Goal: Task Accomplishment & Management: Complete application form

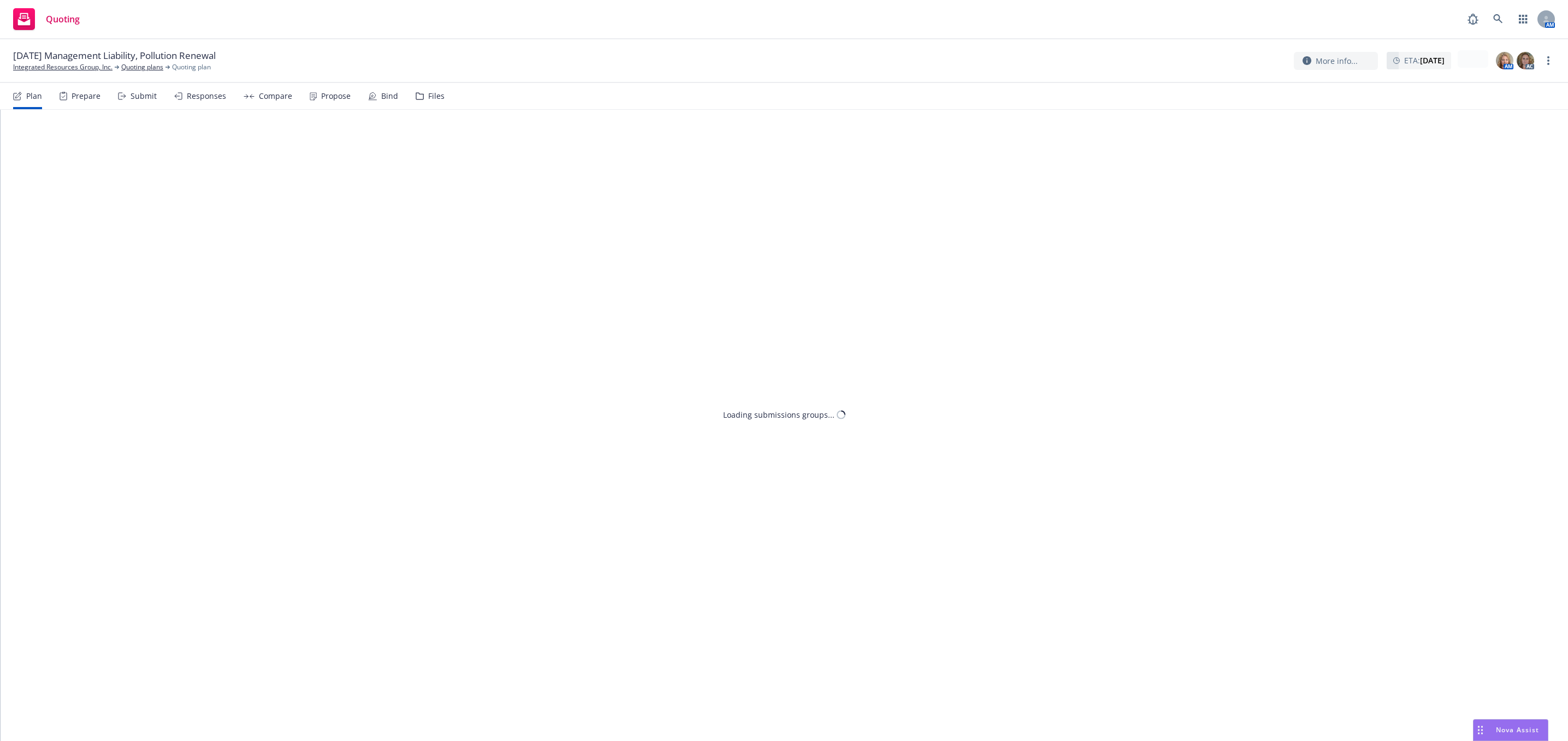
click at [135, 104] on div "Submit" at bounding box center [137, 96] width 39 height 26
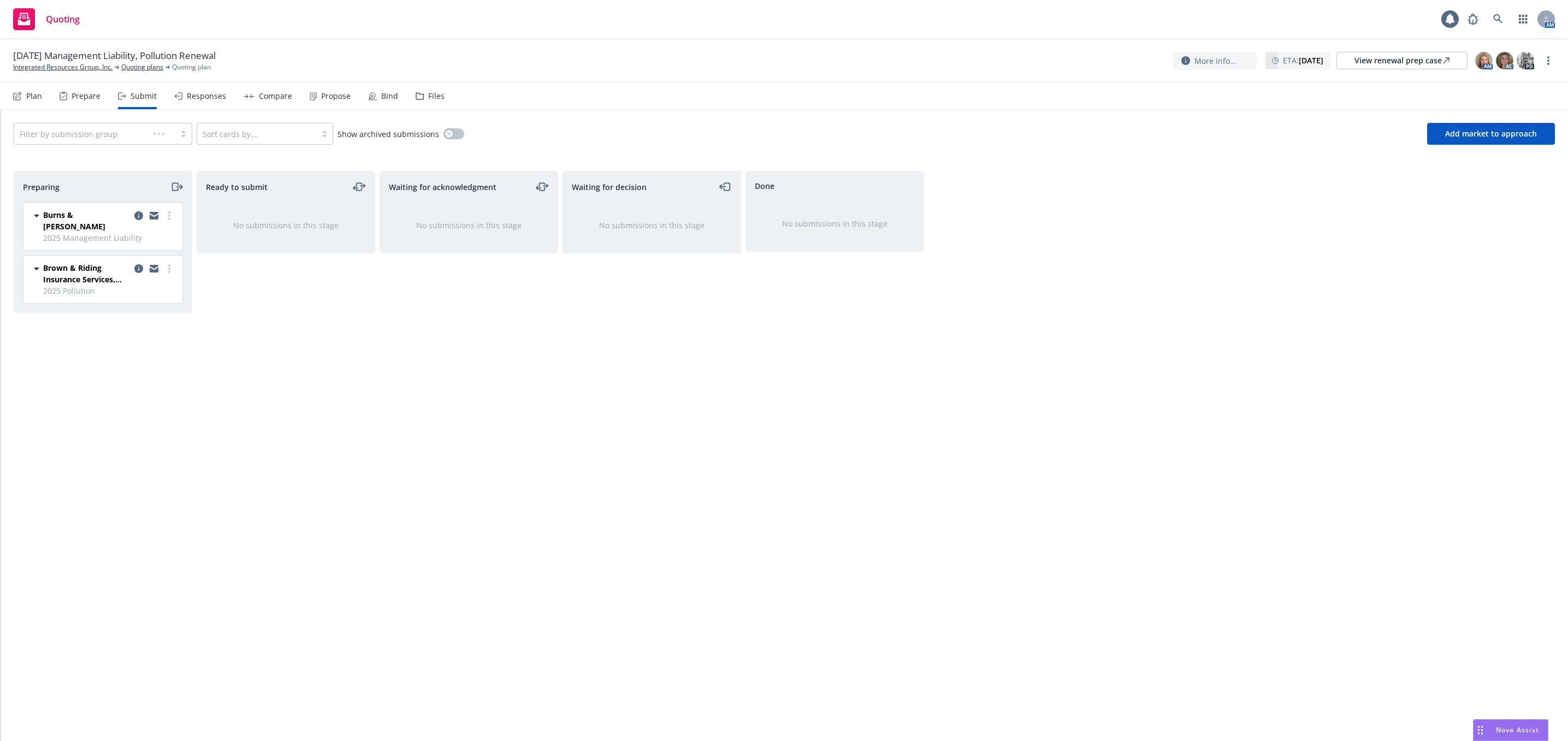
click at [76, 101] on div "Prepare" at bounding box center [80, 96] width 41 height 26
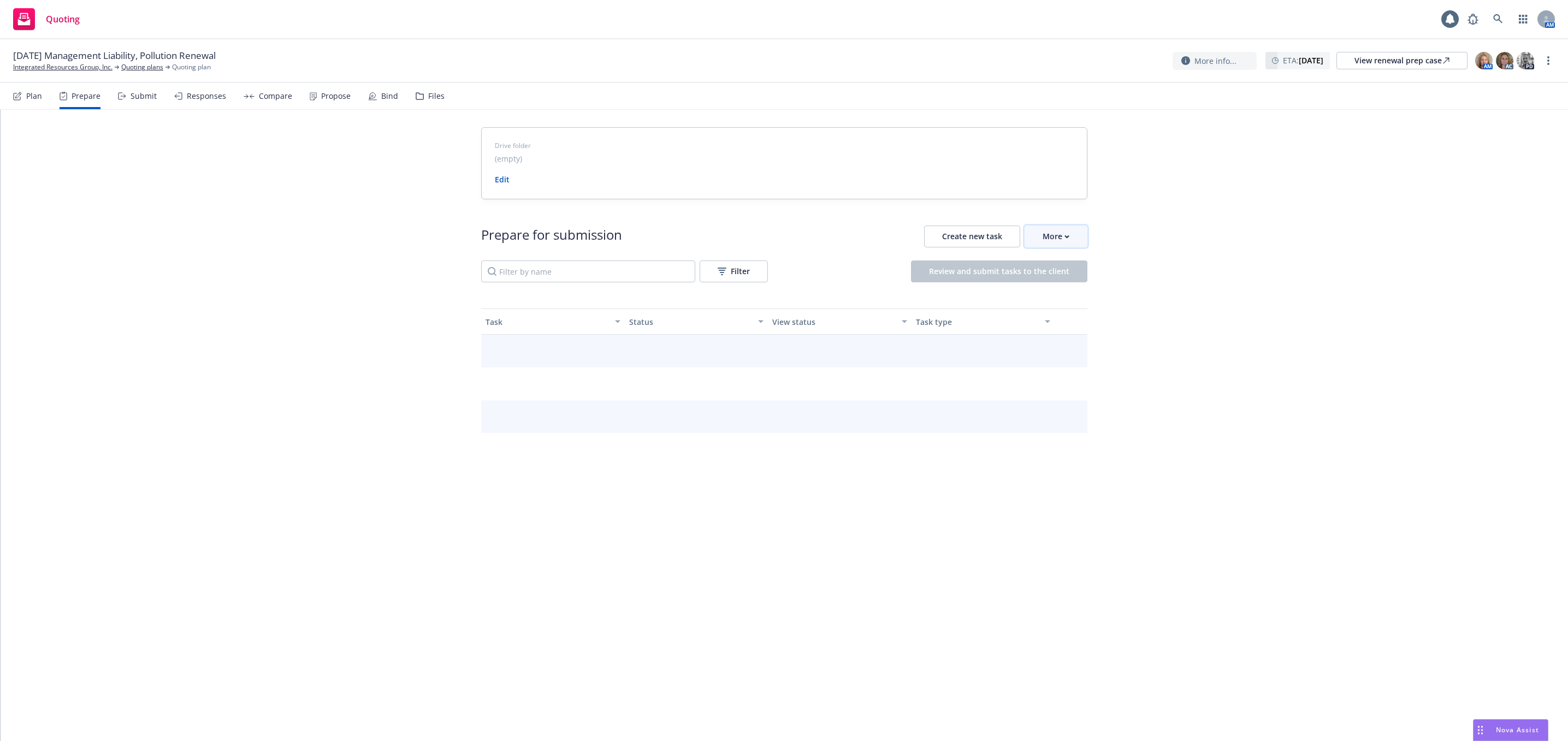
click at [1071, 238] on button "More" at bounding box center [1055, 236] width 63 height 22
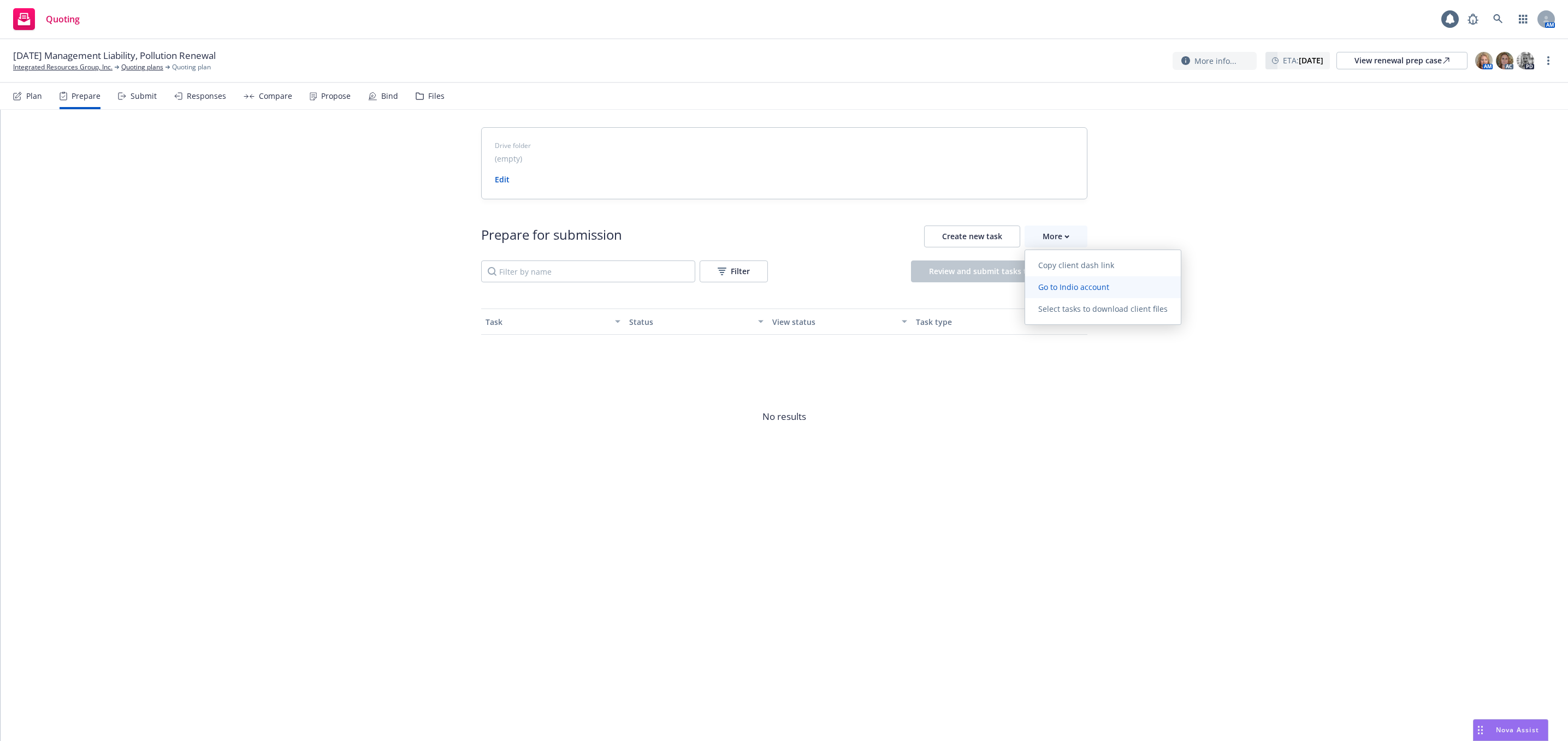
click at [1086, 282] on span "Go to Indio account" at bounding box center [1074, 287] width 98 height 11
